Goal: Information Seeking & Learning: Learn about a topic

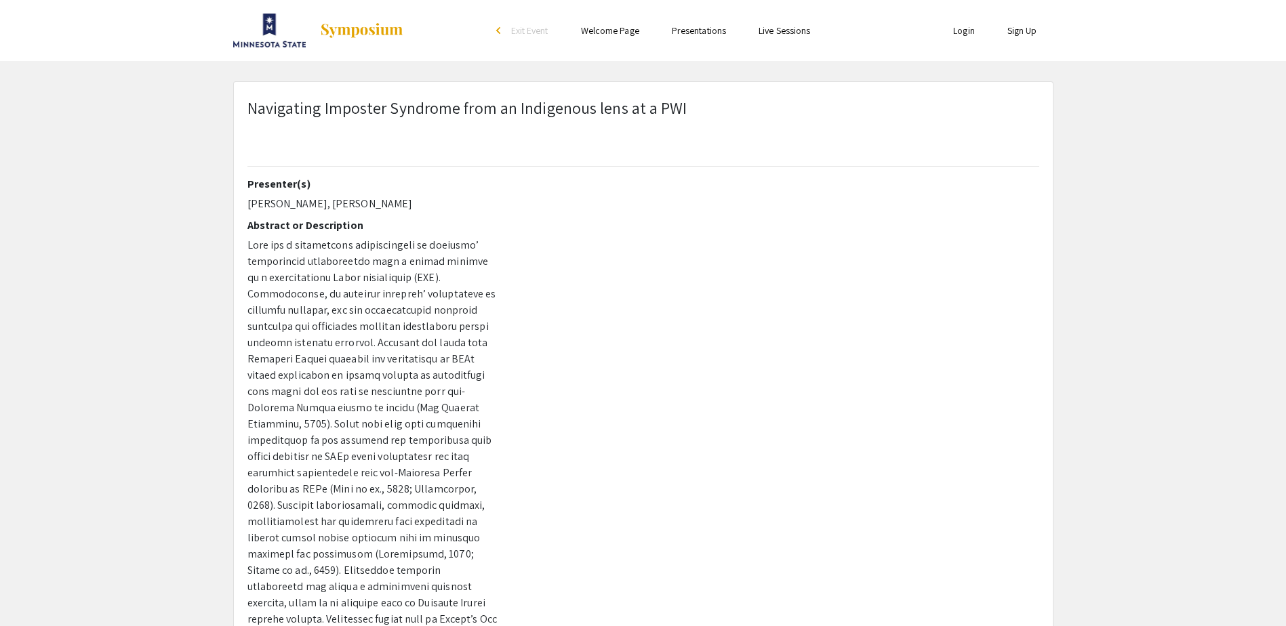
click at [271, 197] on p "[PERSON_NAME], [PERSON_NAME]" at bounding box center [372, 204] width 250 height 16
drag, startPoint x: 271, startPoint y: 197, endPoint x: 283, endPoint y: 309, distance: 112.5
click at [283, 309] on p at bounding box center [372, 611] width 250 height 748
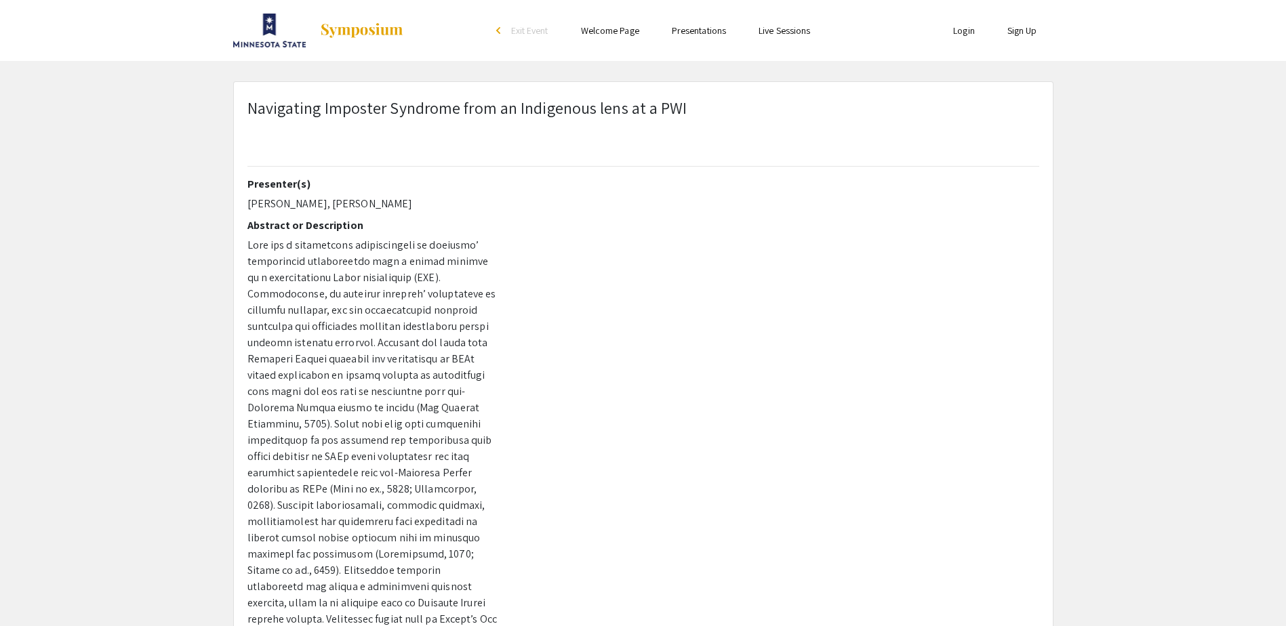
click at [283, 230] on h2 "Abstract or Description" at bounding box center [372, 225] width 250 height 13
click at [285, 234] on div "Presenter(s) [PERSON_NAME], [PERSON_NAME] Abstract or Description Mentor [PERSO…" at bounding box center [372, 415] width 250 height 474
click at [285, 236] on div "Presenter(s) [PERSON_NAME], [PERSON_NAME] Abstract or Description Mentor [PERSO…" at bounding box center [372, 415] width 250 height 474
click at [289, 319] on p at bounding box center [372, 611] width 250 height 748
click at [307, 114] on p "Navigating Imposter Syndrome from an Indigenous lens at a PWI" at bounding box center [467, 108] width 440 height 24
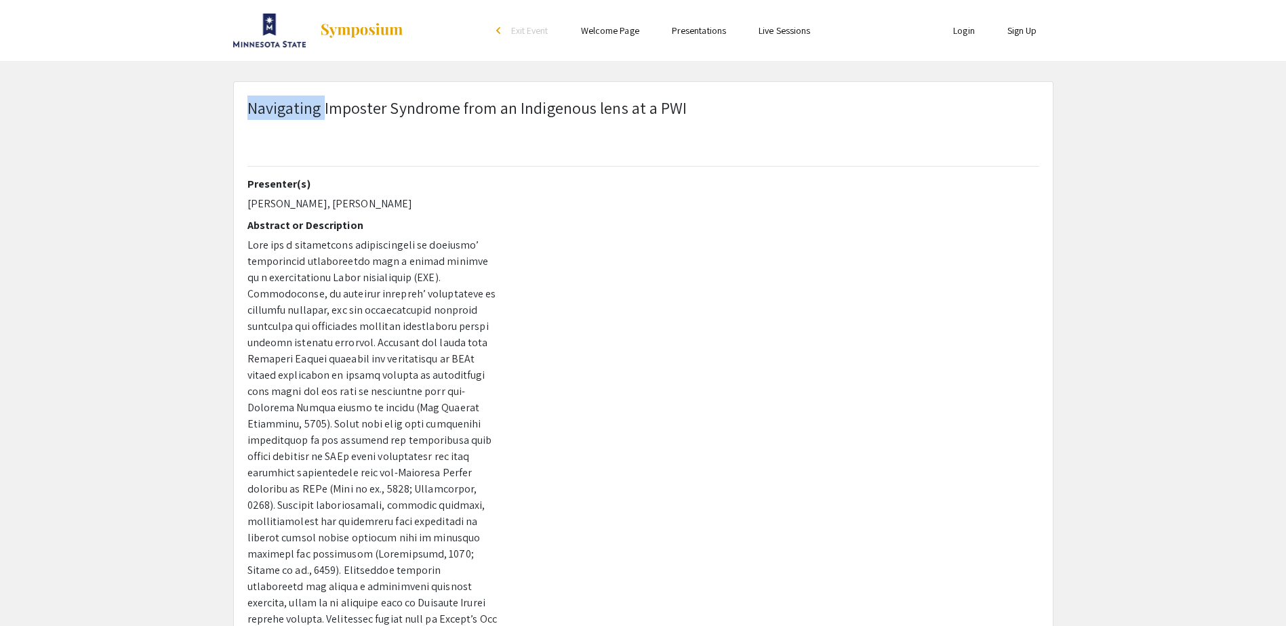
click at [307, 114] on p "Navigating Imposter Syndrome from an Indigenous lens at a PWI" at bounding box center [467, 108] width 440 height 24
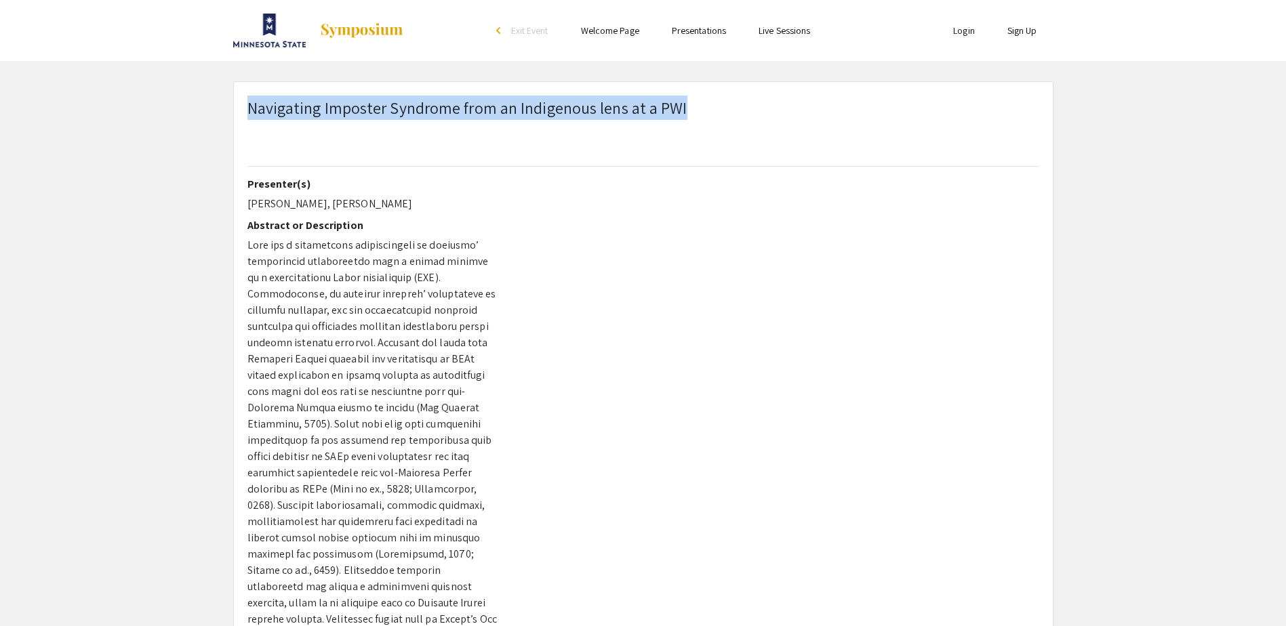
click at [307, 114] on p "Navigating Imposter Syndrome from an Indigenous lens at a PWI" at bounding box center [467, 108] width 440 height 24
copy p "Navigating Imposter Syndrome from an Indigenous lens at a PWI"
